Goal: Information Seeking & Learning: Check status

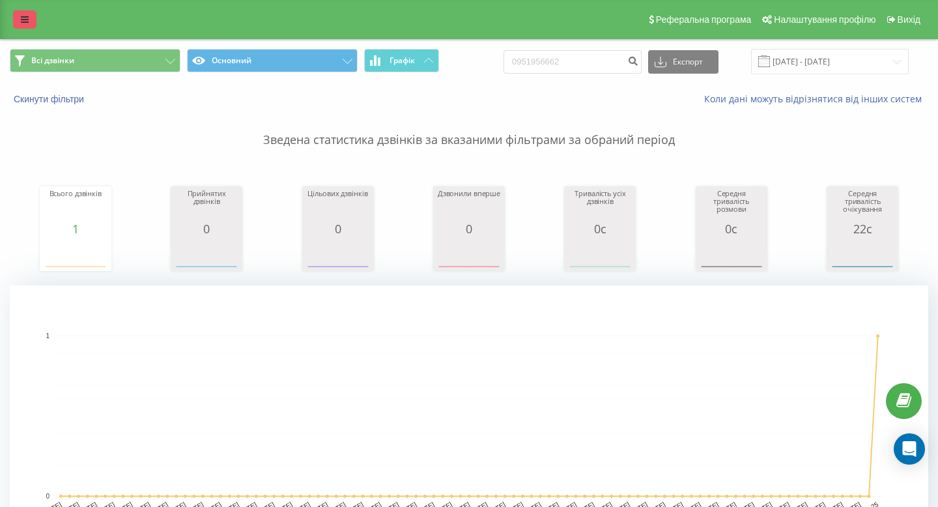
click at [29, 21] on link at bounding box center [24, 19] width 23 height 18
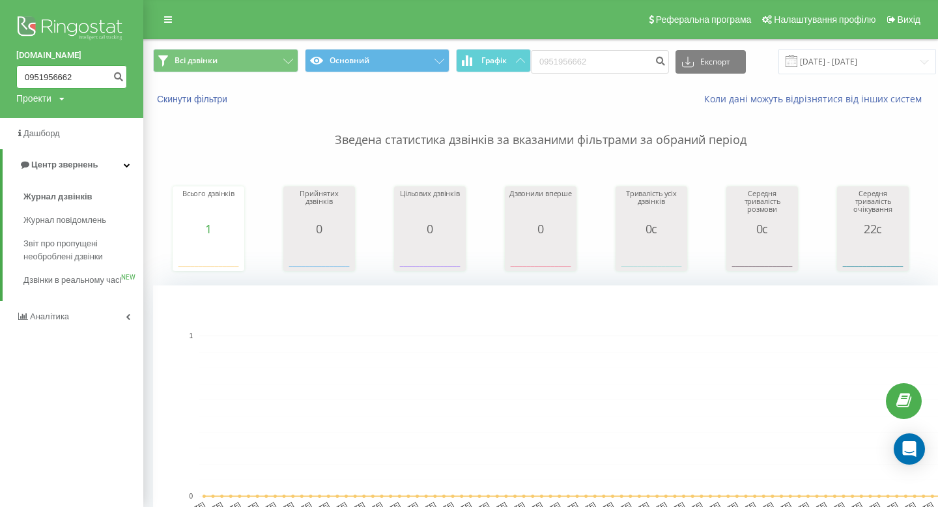
click at [55, 72] on input "0951956662" at bounding box center [71, 76] width 111 height 23
paste input "0684484"
type input "0950684484"
click at [126, 77] on button "submit" at bounding box center [118, 76] width 18 height 23
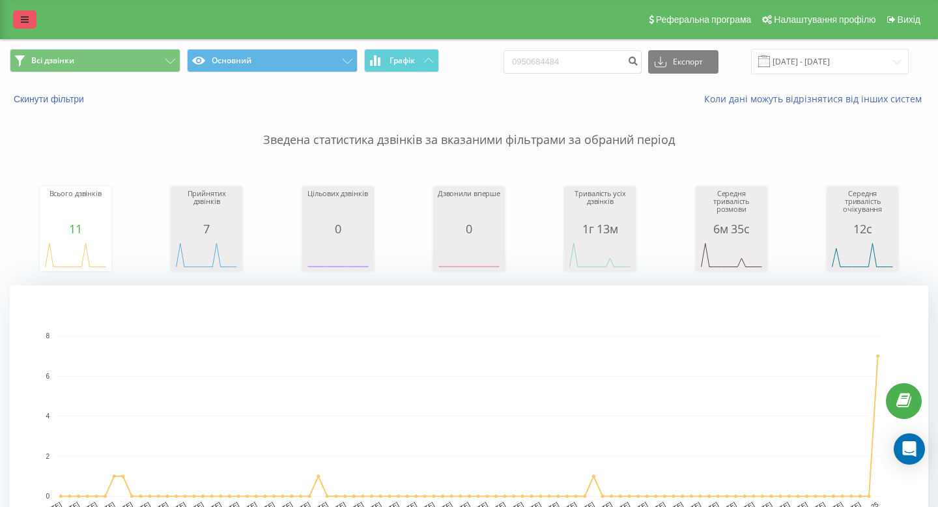
click at [23, 13] on link at bounding box center [24, 19] width 23 height 18
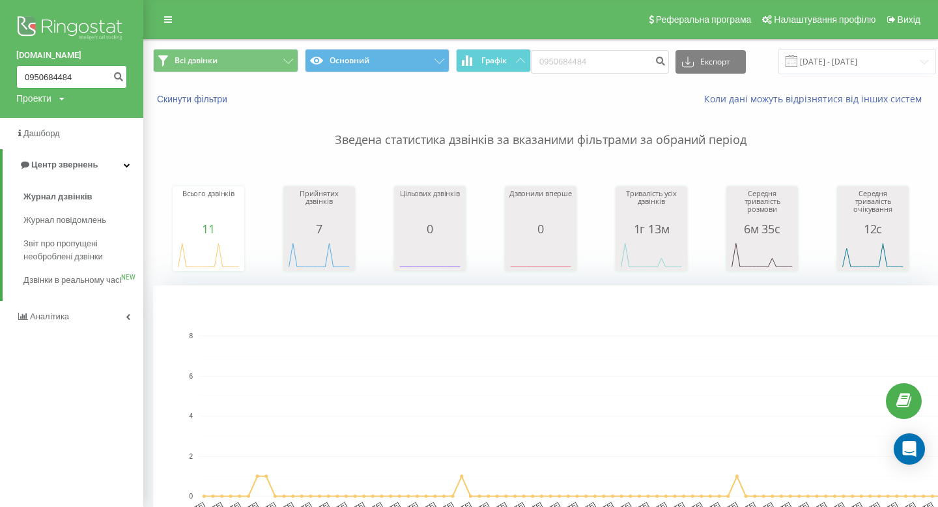
click at [57, 82] on input "0950684484" at bounding box center [71, 76] width 111 height 23
paste input "685137009"
type input "0685137009"
click at [122, 74] on icon "submit" at bounding box center [118, 75] width 11 height 8
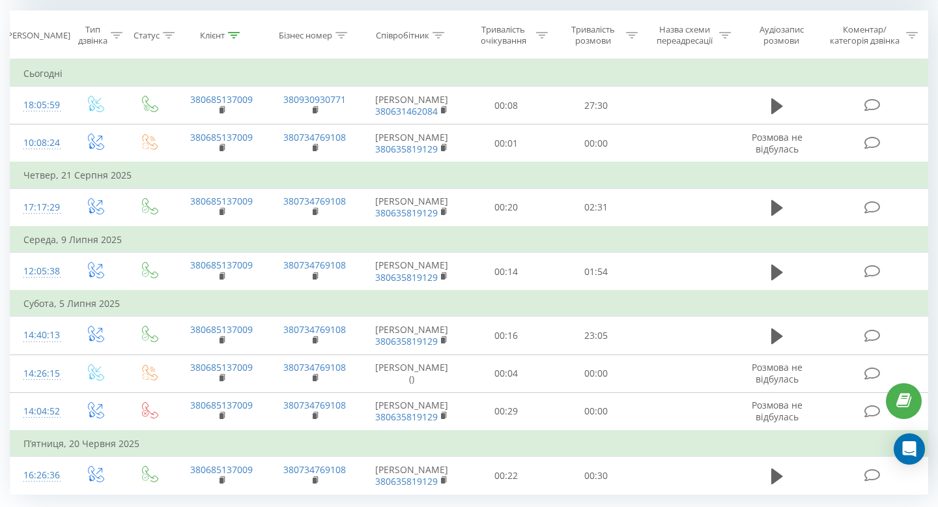
scroll to position [557, 0]
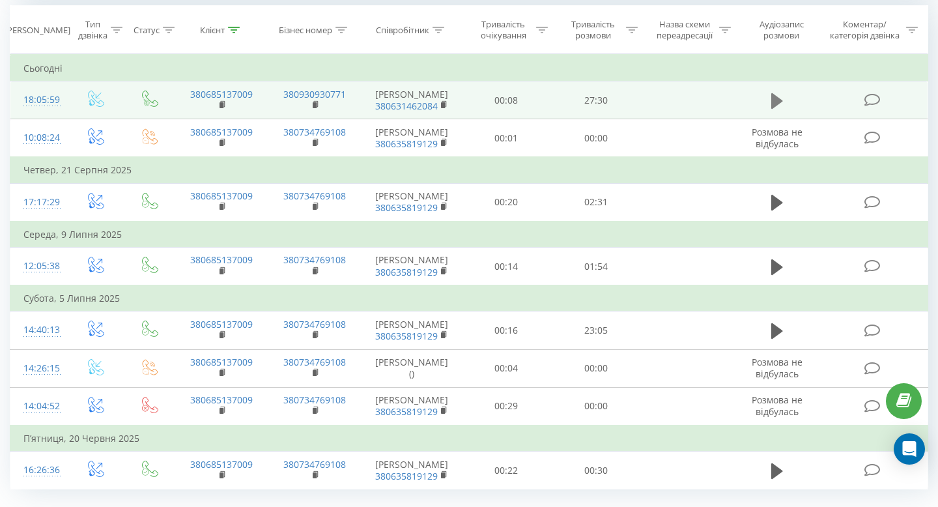
click at [781, 104] on icon at bounding box center [777, 101] width 12 height 16
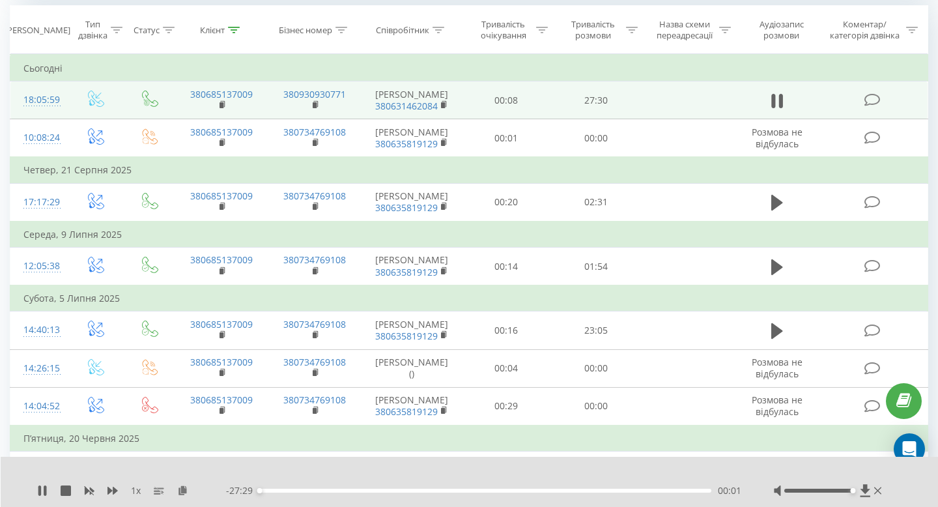
drag, startPoint x: 820, startPoint y: 491, endPoint x: 937, endPoint y: 452, distance: 124.0
click at [937, 452] on div "Всі дзвінки Основний Графік 0685137009 Експорт .csv .xls .xlsx 19.06.2025 - 19.…" at bounding box center [469, 10] width 938 height 1056
click at [138, 489] on span "1 x" at bounding box center [136, 490] width 10 height 13
click at [138, 490] on span "1 x" at bounding box center [136, 490] width 10 height 13
click at [162, 489] on icon at bounding box center [159, 490] width 10 height 10
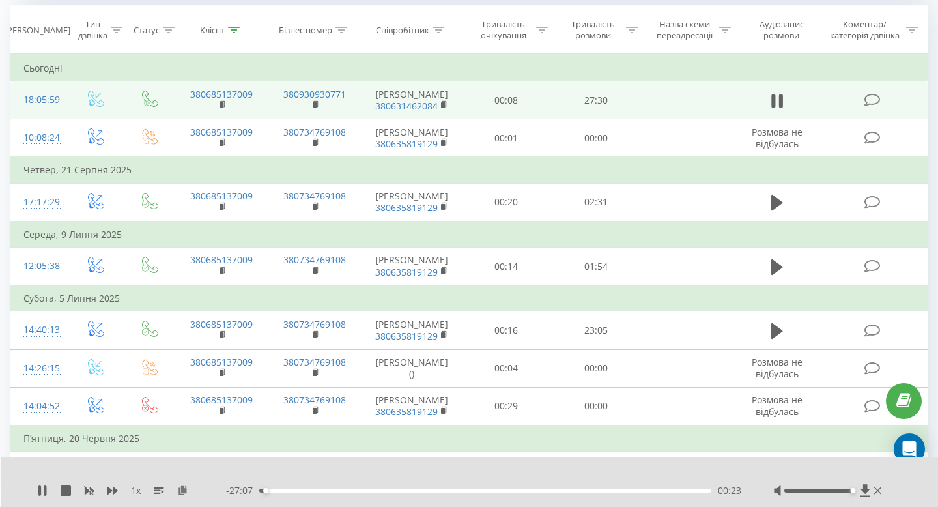
click at [132, 491] on span "1 x" at bounding box center [136, 490] width 10 height 13
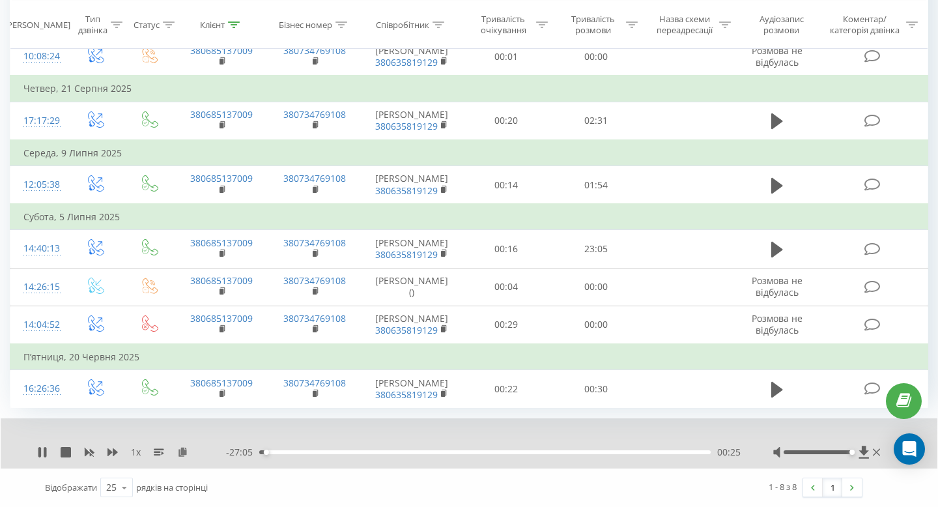
scroll to position [709, 0]
click at [140, 450] on span "1 x" at bounding box center [136, 452] width 10 height 13
click at [271, 452] on div "00:30" at bounding box center [484, 452] width 451 height 4
click at [278, 453] on div "00:48" at bounding box center [484, 452] width 451 height 4
click at [304, 453] on div "01:24" at bounding box center [484, 452] width 451 height 4
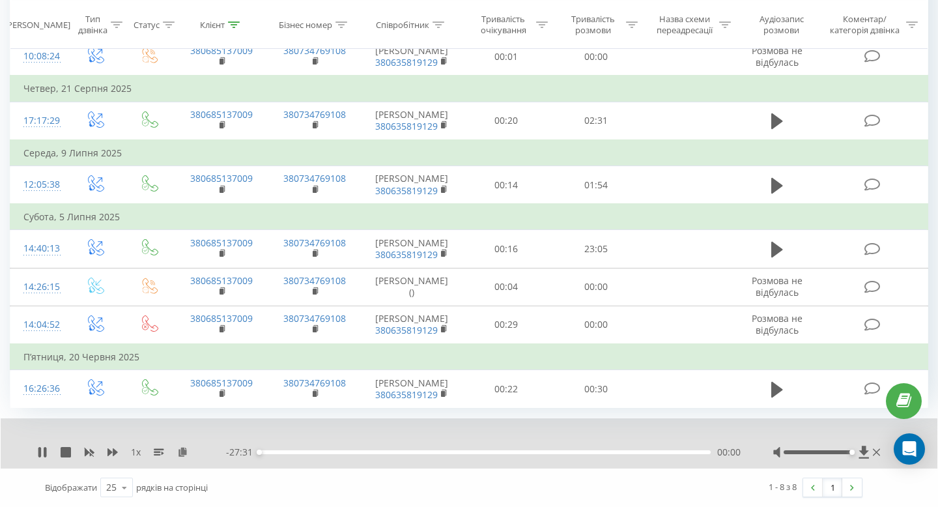
click at [304, 453] on div "00:00" at bounding box center [484, 452] width 451 height 4
click at [323, 453] on div "02:48" at bounding box center [484, 452] width 451 height 4
click at [339, 452] on div "04:01" at bounding box center [484, 452] width 451 height 4
click at [359, 452] on div "05:22" at bounding box center [484, 452] width 451 height 4
click at [378, 453] on div "06:17" at bounding box center [484, 452] width 451 height 4
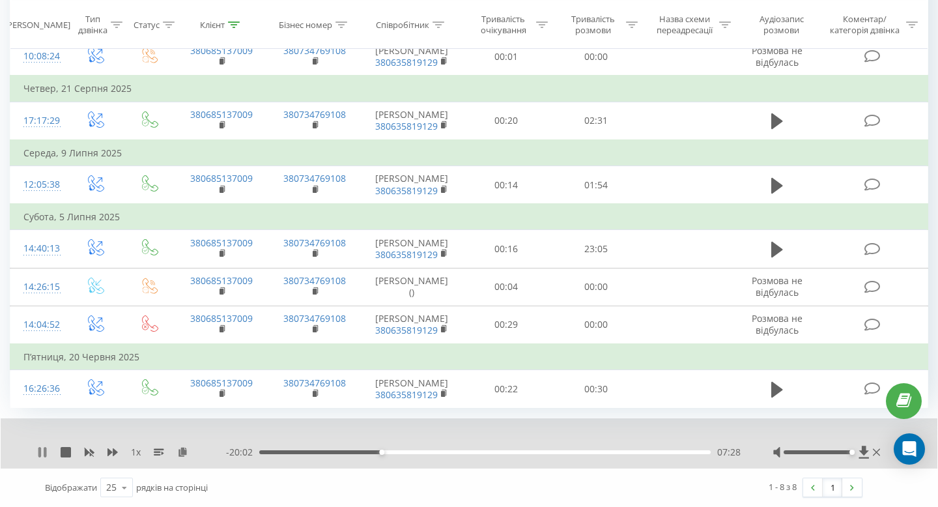
click at [40, 451] on icon at bounding box center [39, 452] width 3 height 10
click at [40, 451] on icon at bounding box center [42, 452] width 8 height 10
click at [399, 454] on div "- 20:01 07:29 07:29" at bounding box center [483, 452] width 515 height 13
click at [399, 451] on div "07:31" at bounding box center [484, 452] width 451 height 4
click at [436, 451] on div "08:35" at bounding box center [484, 452] width 451 height 4
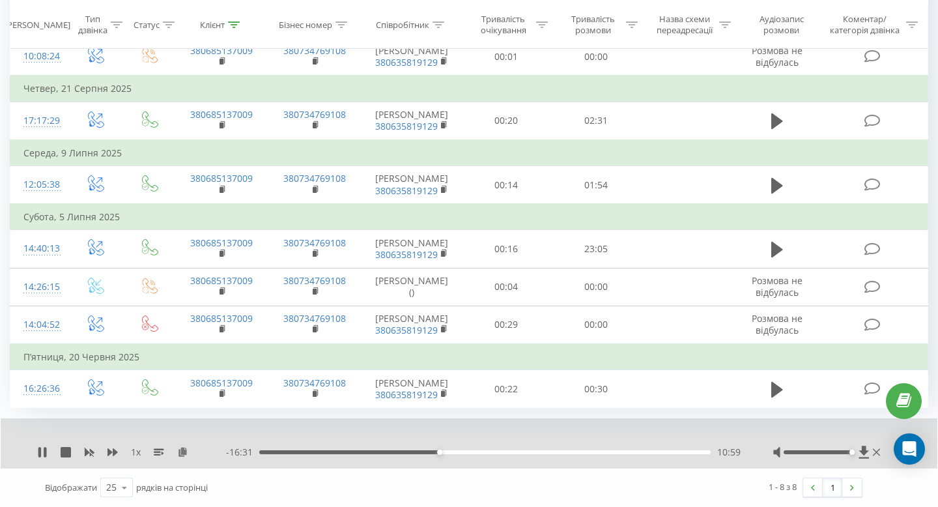
click at [457, 451] on div "10:59" at bounding box center [484, 452] width 451 height 4
click at [476, 451] on div "12:08" at bounding box center [484, 452] width 451 height 4
click at [493, 451] on div "13:23" at bounding box center [484, 452] width 451 height 4
click at [509, 452] on div "14:20" at bounding box center [484, 452] width 451 height 4
click at [530, 450] on div "15:39" at bounding box center [484, 452] width 451 height 4
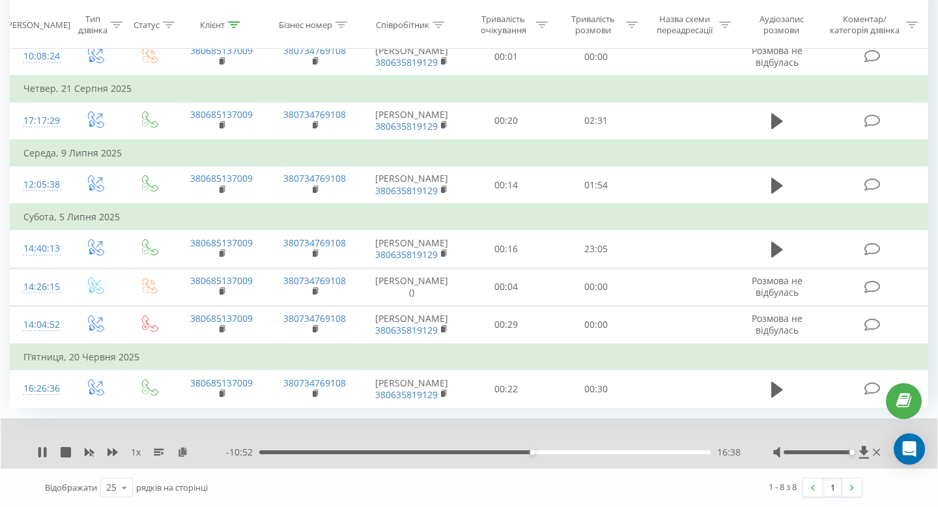
click at [544, 450] on div "16:38" at bounding box center [484, 452] width 451 height 4
click at [562, 451] on div "17:49" at bounding box center [484, 452] width 451 height 4
click at [571, 452] on div "18:29" at bounding box center [484, 452] width 451 height 4
click at [597, 453] on div "20:10" at bounding box center [484, 452] width 451 height 4
click at [604, 452] on div "20:41" at bounding box center [484, 452] width 451 height 4
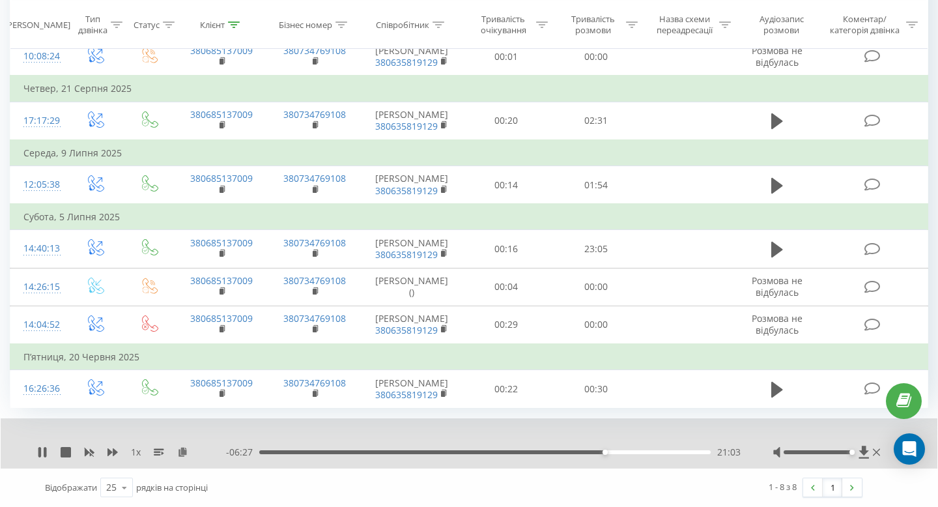
click at [610, 450] on div "21:03" at bounding box center [484, 452] width 451 height 4
click at [618, 450] on div "21:27" at bounding box center [484, 452] width 451 height 4
click at [634, 451] on div "22:17" at bounding box center [484, 452] width 451 height 4
click at [644, 451] on div "22:57" at bounding box center [484, 452] width 451 height 4
click at [651, 451] on div "23:26" at bounding box center [484, 452] width 451 height 4
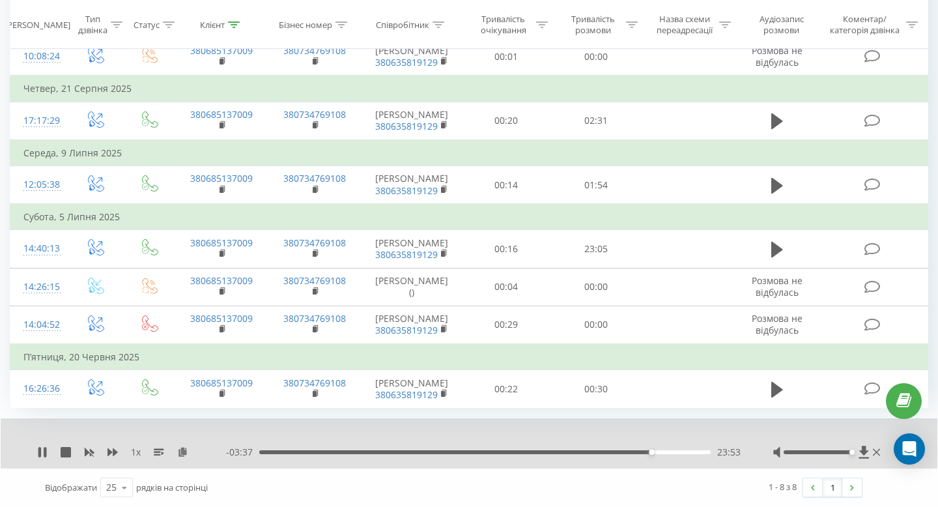
click at [663, 451] on div "23:53" at bounding box center [484, 452] width 451 height 4
click at [673, 453] on div "24:40" at bounding box center [484, 452] width 451 height 4
click at [682, 452] on div "25:15" at bounding box center [484, 452] width 451 height 4
click at [691, 451] on div "25:47" at bounding box center [484, 452] width 451 height 4
click at [702, 452] on div "26:41" at bounding box center [484, 452] width 451 height 4
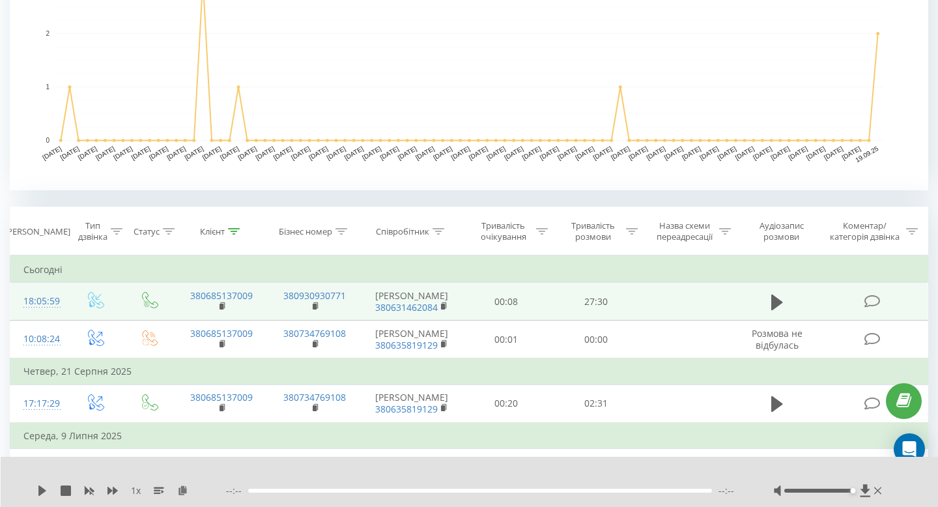
scroll to position [345, 0]
